Goal: Information Seeking & Learning: Learn about a topic

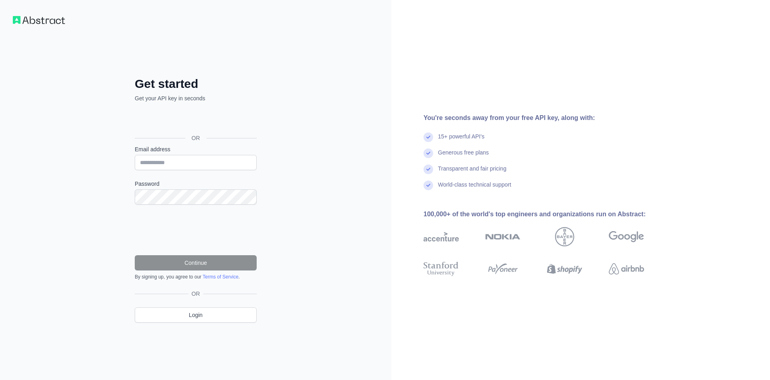
click at [176, 122] on div "Se connecter avec Google. S'ouvre dans un nouvel onglet." at bounding box center [195, 120] width 120 height 18
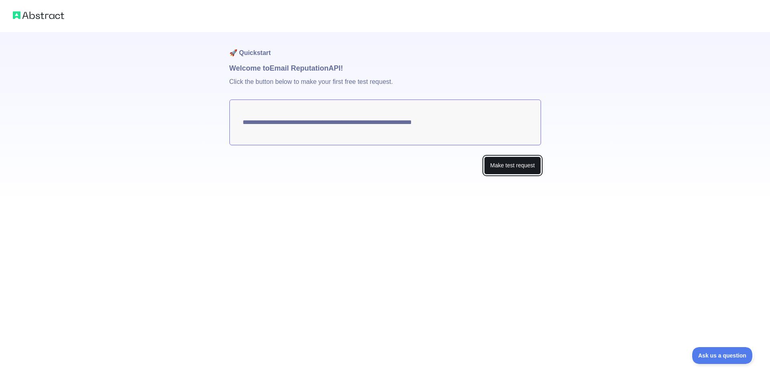
click at [511, 169] on button "Make test request" at bounding box center [512, 165] width 57 height 18
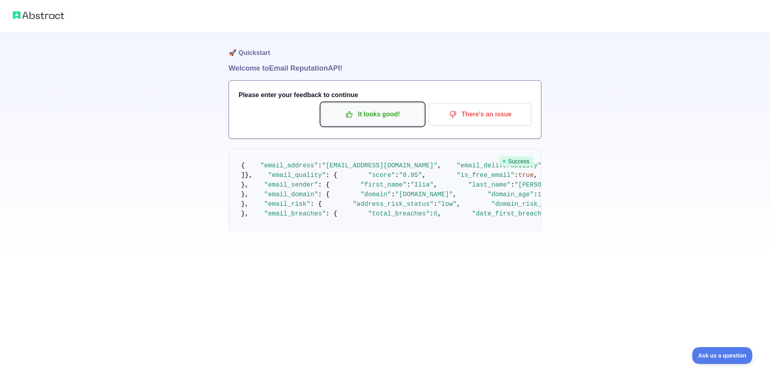
click at [395, 118] on p "It looks good!" at bounding box center [372, 115] width 91 height 14
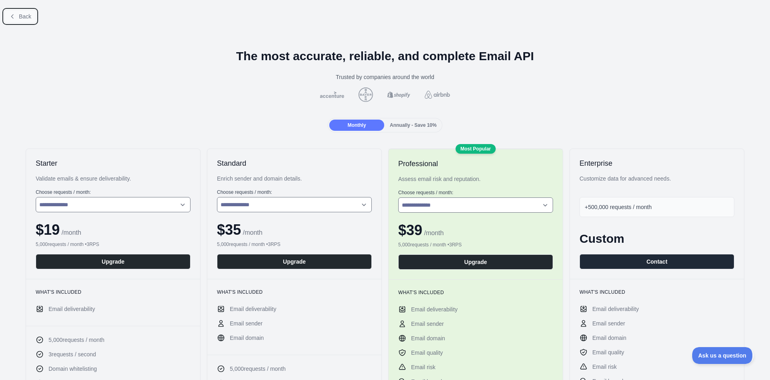
click at [11, 17] on icon at bounding box center [12, 16] width 6 height 6
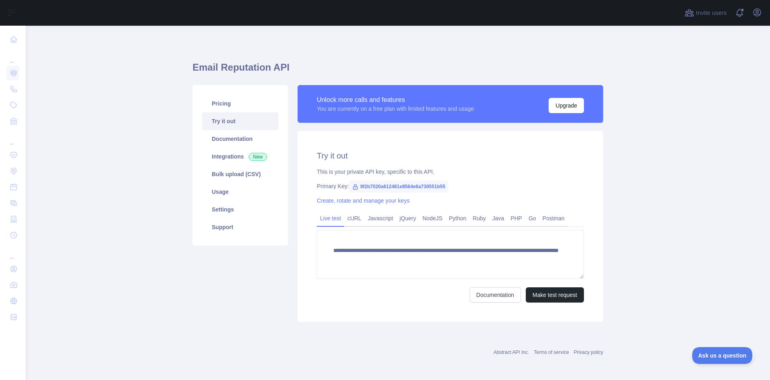
click at [241, 121] on link "Try it out" at bounding box center [240, 121] width 76 height 18
click at [375, 222] on link "Javascript" at bounding box center [381, 218] width 32 height 13
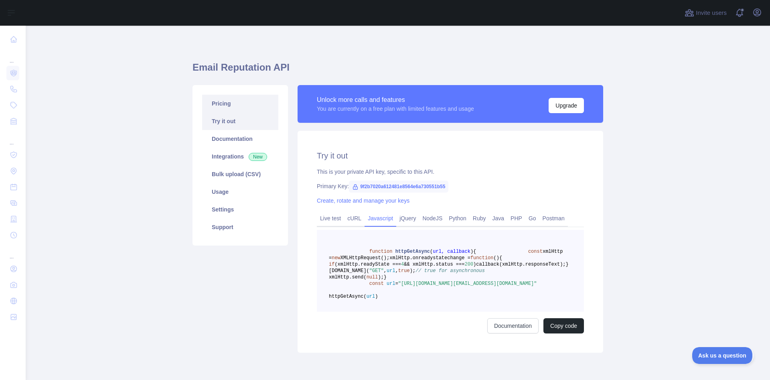
click at [230, 105] on link "Pricing" at bounding box center [240, 104] width 76 height 18
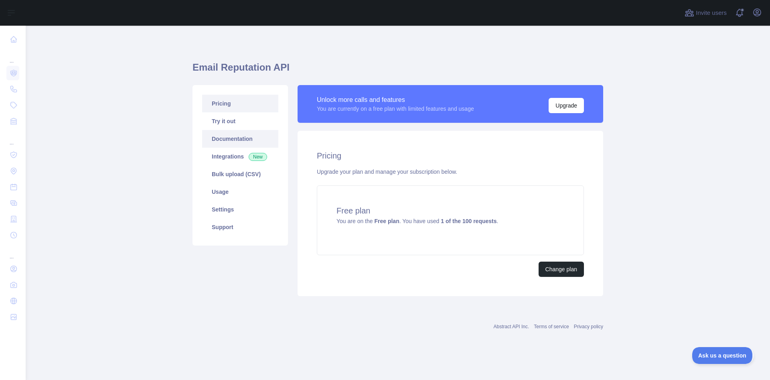
click at [240, 138] on link "Documentation" at bounding box center [240, 139] width 76 height 18
click at [230, 127] on link "Try it out" at bounding box center [240, 121] width 76 height 18
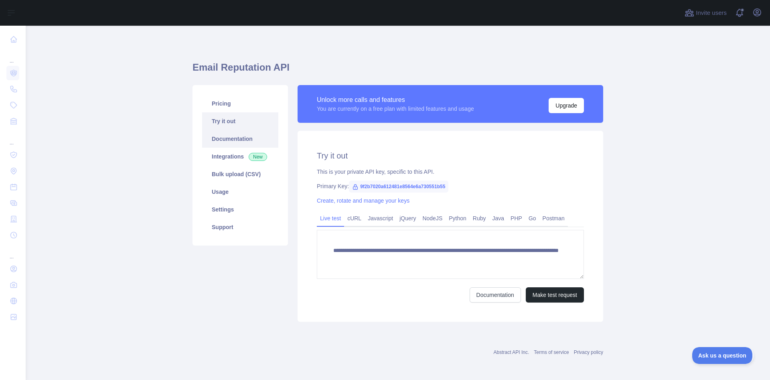
click at [230, 137] on link "Documentation" at bounding box center [240, 139] width 76 height 18
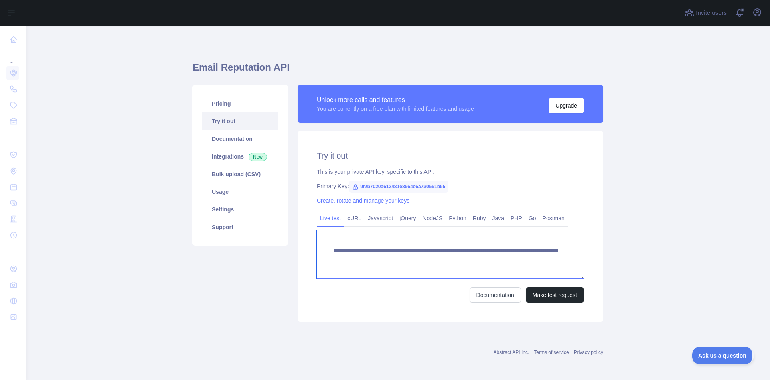
drag, startPoint x: 534, startPoint y: 260, endPoint x: 326, endPoint y: 250, distance: 208.1
click at [326, 250] on textarea "**********" at bounding box center [450, 254] width 267 height 49
